Goal: Task Accomplishment & Management: Manage account settings

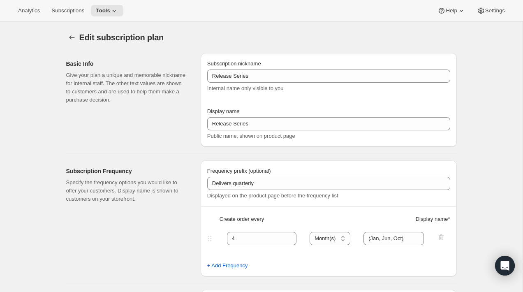
select select "MONTH"
select select "YEARDAY"
select select "6"
select select "10"
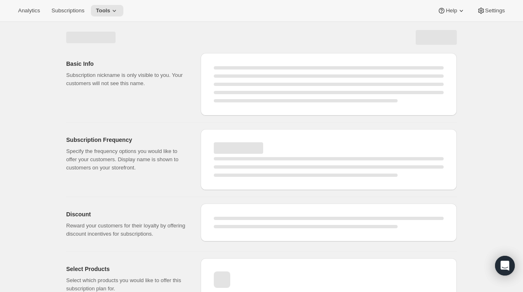
select select "WEEK"
select select "MONTH"
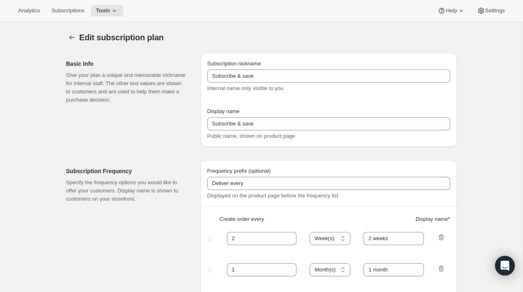
type input "Release Series"
type input "Delivers quarterly"
type input "4"
select select "MONTH"
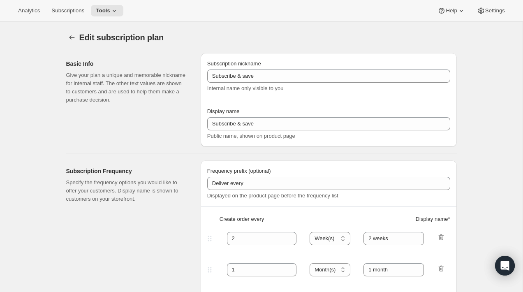
type input "(Jan, Jun, Oct)"
type input "Choose how many bottles you want of the Napa Valley Release​, Alexander Valley …"
checkbox input "true"
select select "YEARDAY"
select select "6"
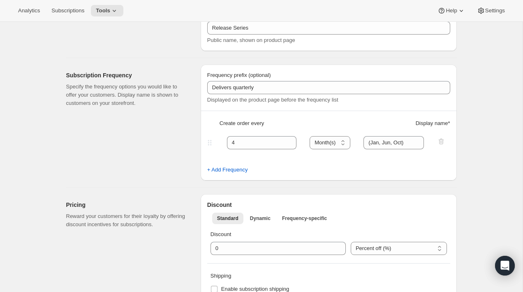
scroll to position [97, 0]
click at [410, 145] on input "(Jan, Jun, Oct)" at bounding box center [393, 141] width 60 height 13
click at [404, 142] on input "(Jan, Jun, Oct)" at bounding box center [393, 141] width 60 height 13
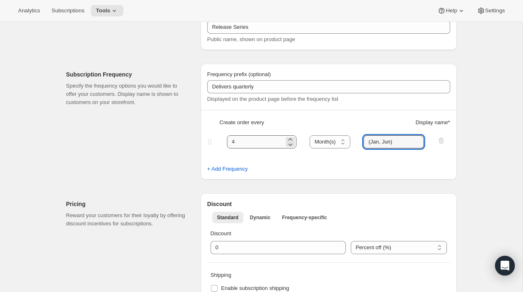
type input "(Jan, Jun)"
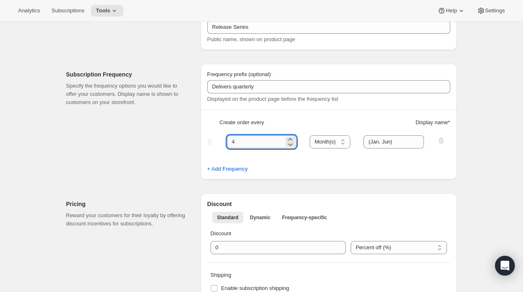
drag, startPoint x: 238, startPoint y: 143, endPoint x: 232, endPoint y: 143, distance: 6.6
click at [232, 143] on input "4" at bounding box center [256, 141] width 58 height 13
type input "6"
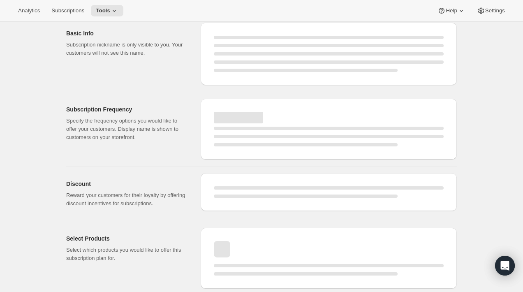
select select "MONTH"
select select "YEARDAY"
select select "6"
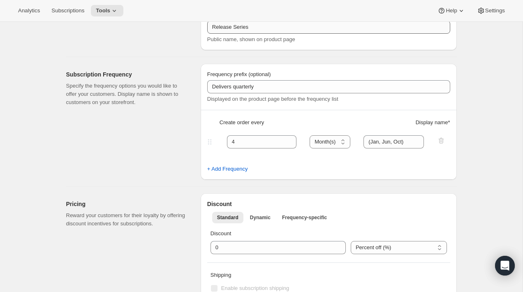
type input "6"
type input "(Jan, Jun)"
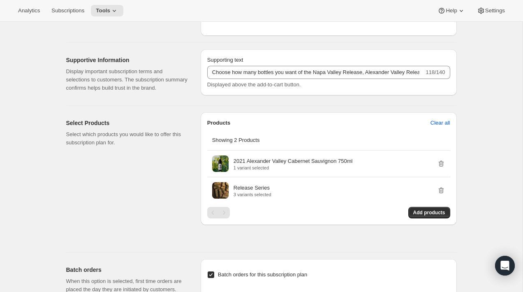
scroll to position [452, 0]
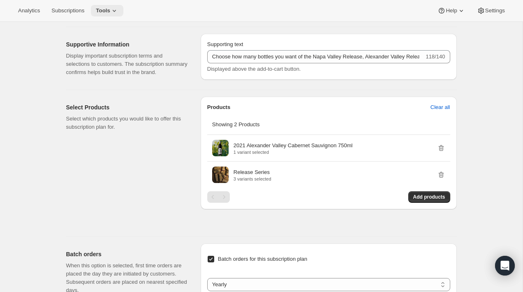
click at [116, 11] on icon at bounding box center [114, 11] width 3 height 2
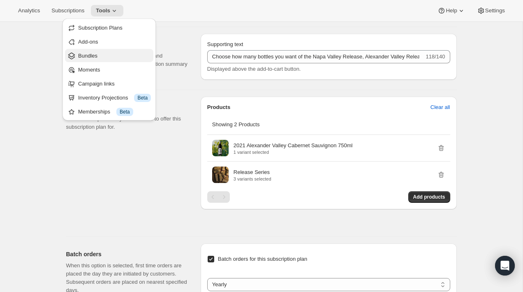
click at [103, 58] on span "Bundles" at bounding box center [114, 56] width 73 height 8
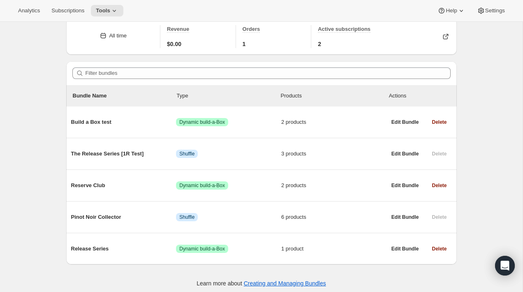
scroll to position [39, 0]
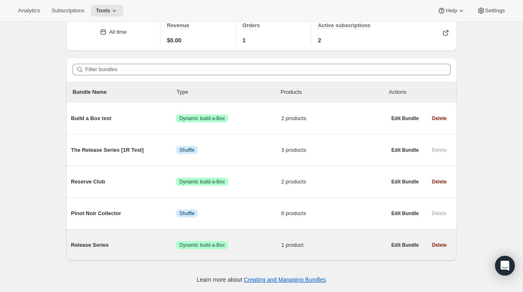
click at [104, 245] on span "Release Series" at bounding box center [123, 245] width 105 height 8
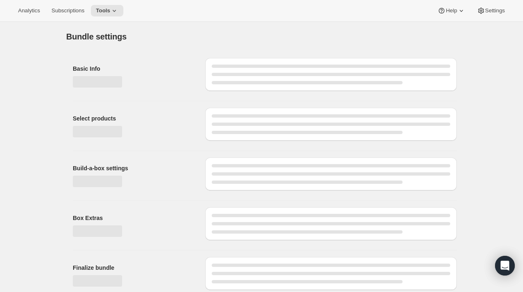
type input "Release Series"
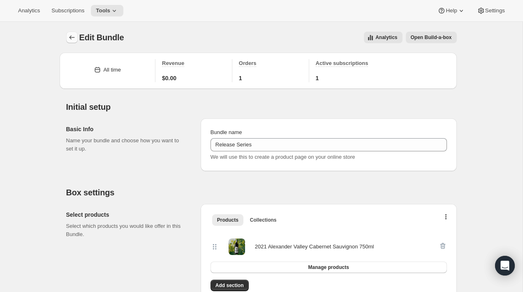
click at [69, 38] on icon "Bundles" at bounding box center [72, 37] width 8 height 8
